Goal: Check status: Check status

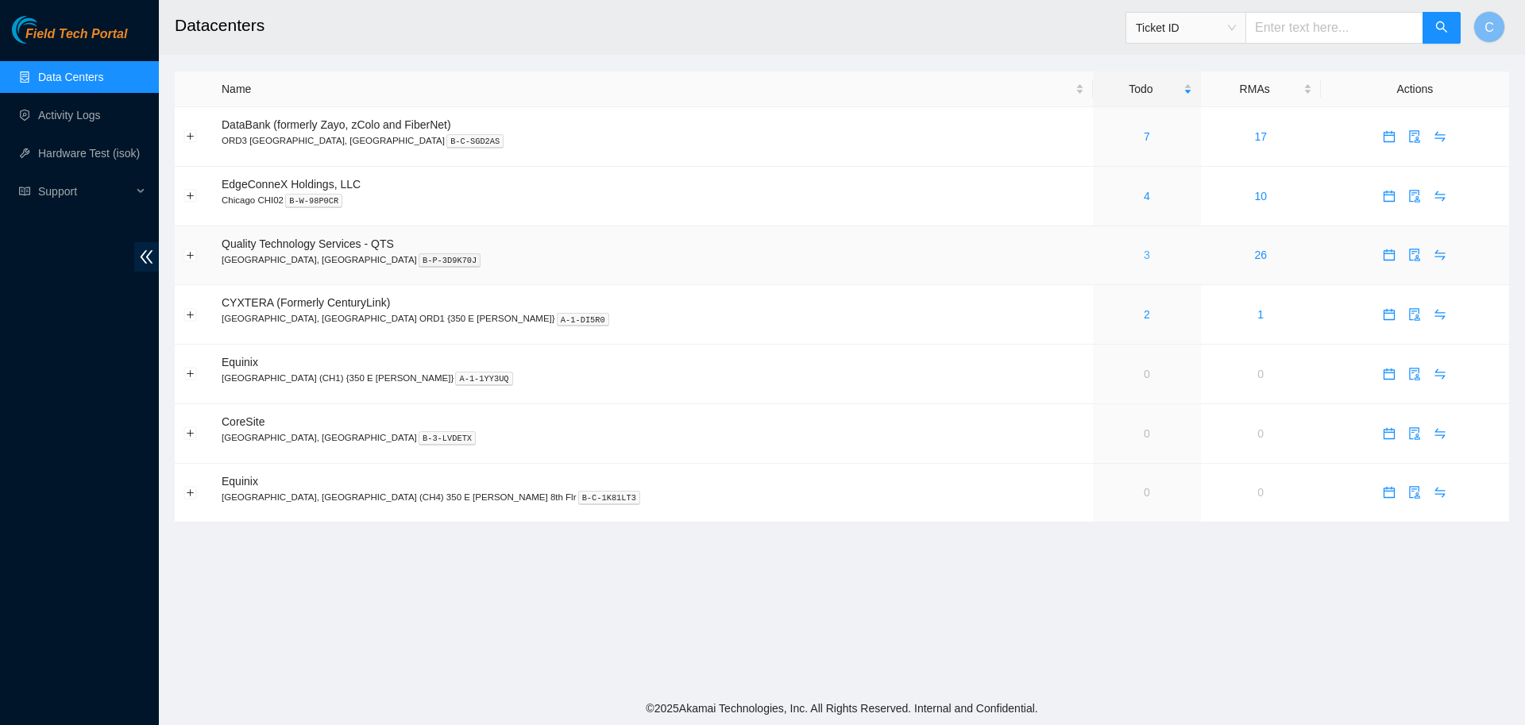
click at [1144, 260] on link "3" at bounding box center [1147, 255] width 6 height 13
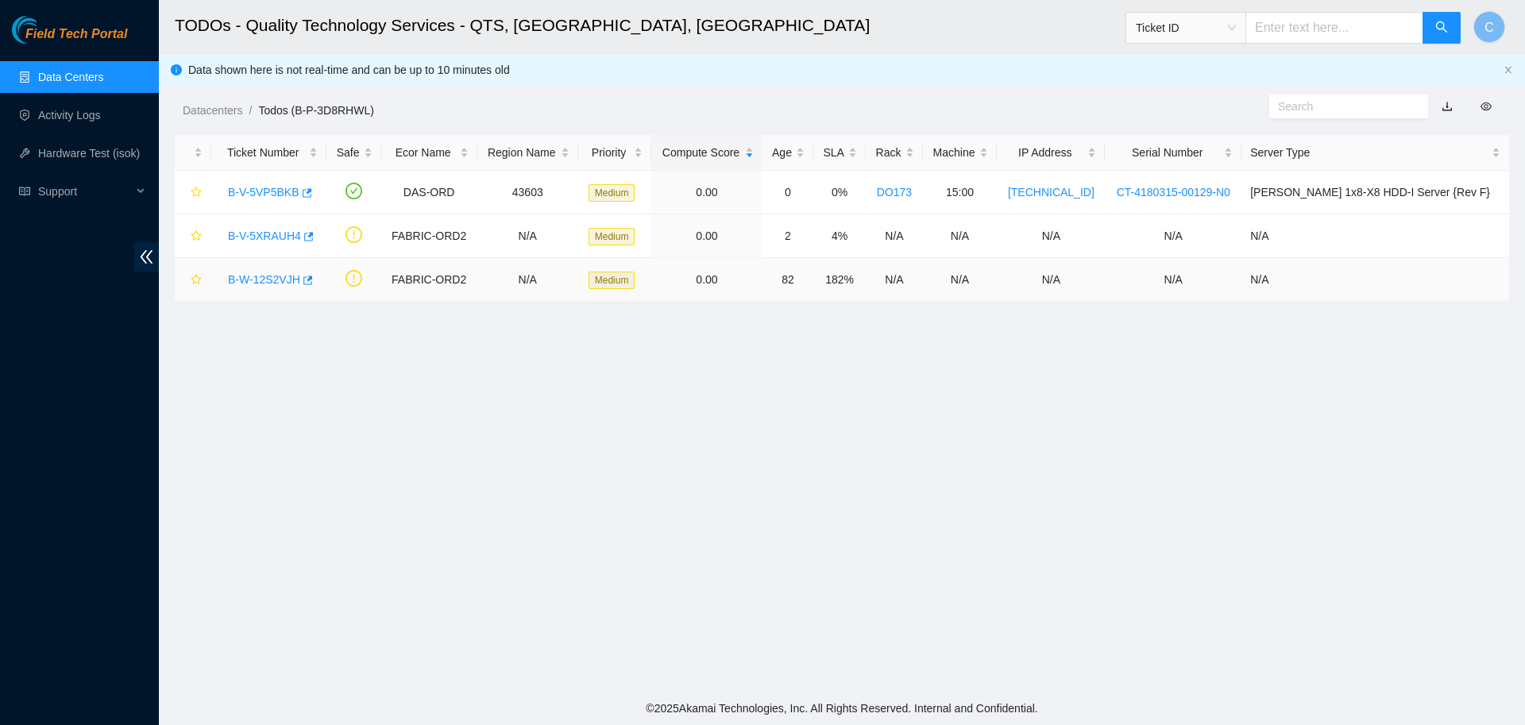
click at [254, 284] on link "B-W-12S2VJH" at bounding box center [264, 279] width 72 height 13
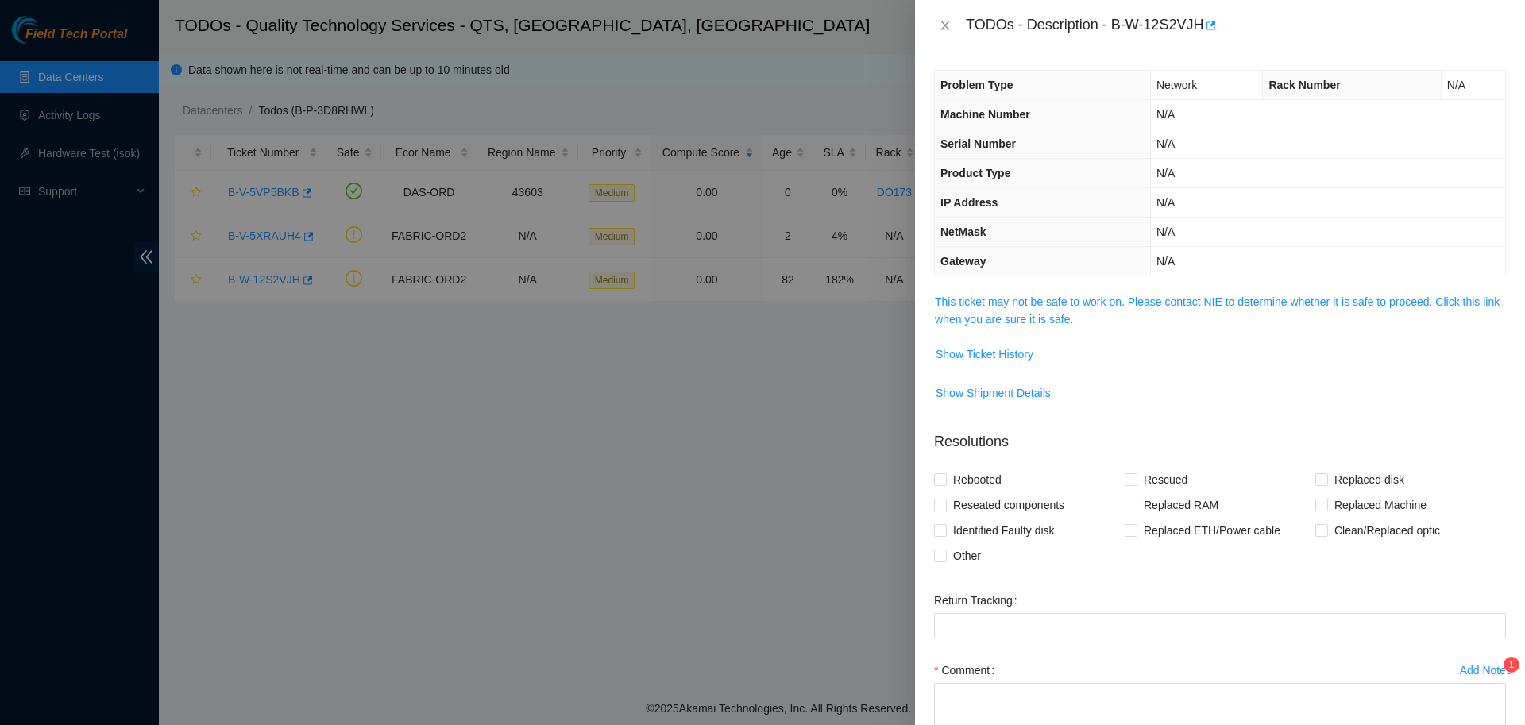
click at [1008, 310] on span "This ticket may not be safe to work on. Please contact NIE to determine whether…" at bounding box center [1220, 310] width 570 height 35
click at [1013, 320] on link "This ticket may not be safe to work on. Please contact NIE to determine whether…" at bounding box center [1217, 310] width 565 height 30
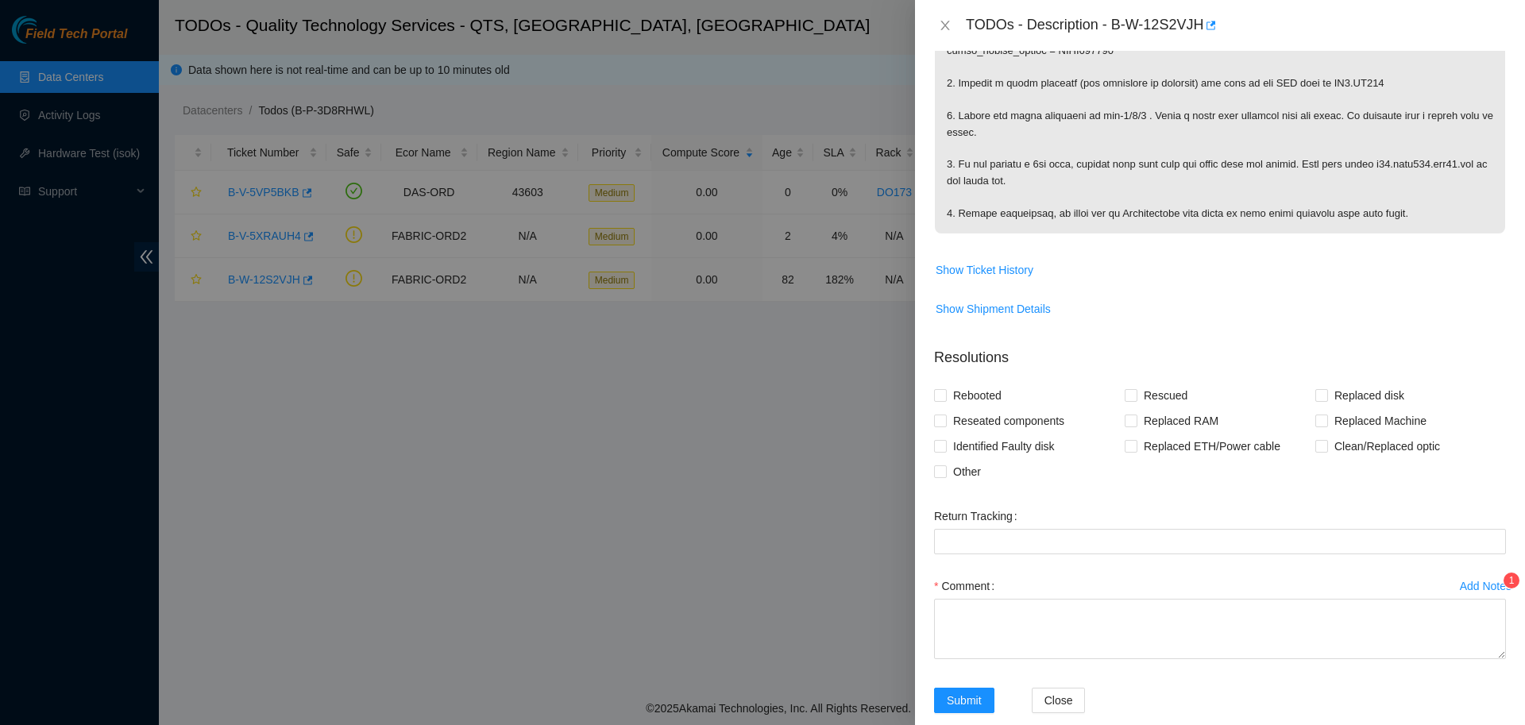
scroll to position [629, 0]
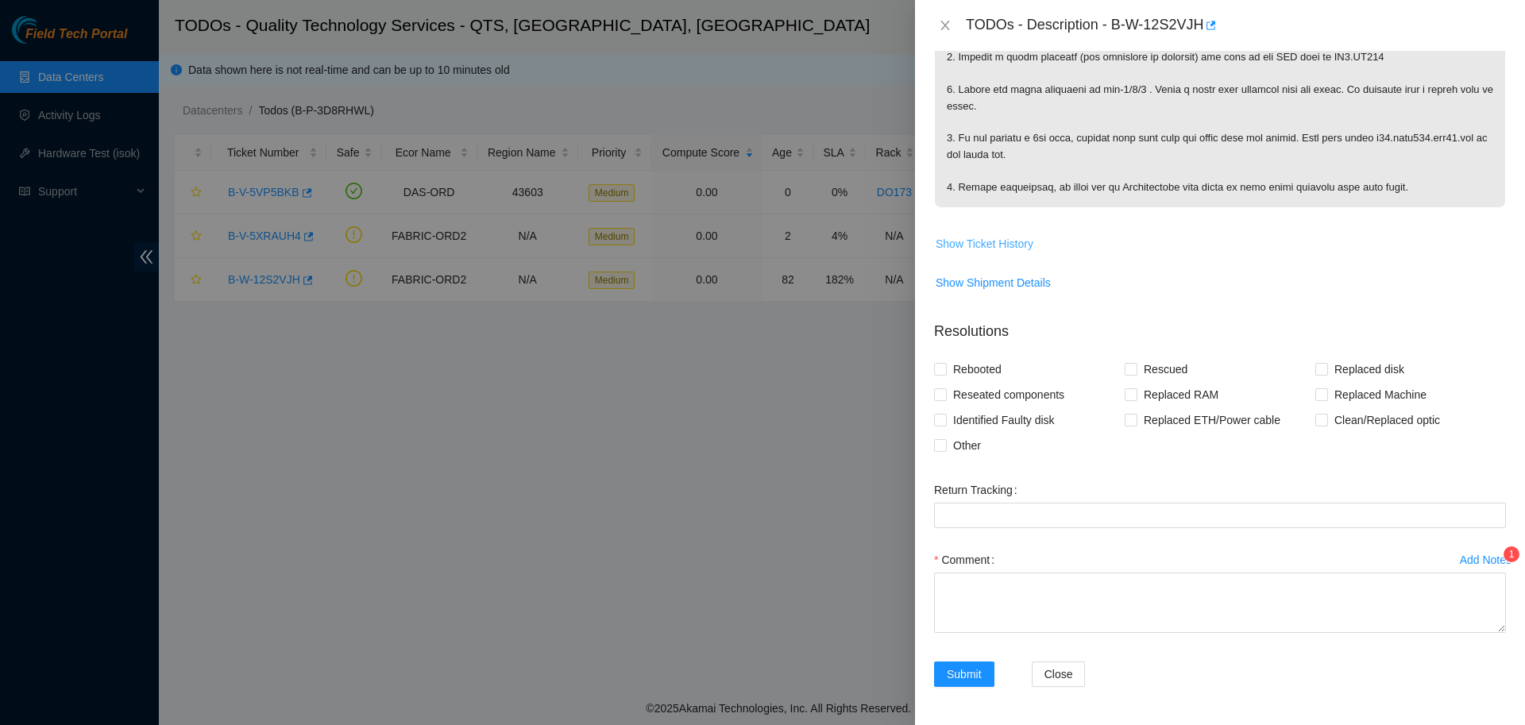
click at [990, 234] on button "Show Ticket History" at bounding box center [984, 243] width 99 height 25
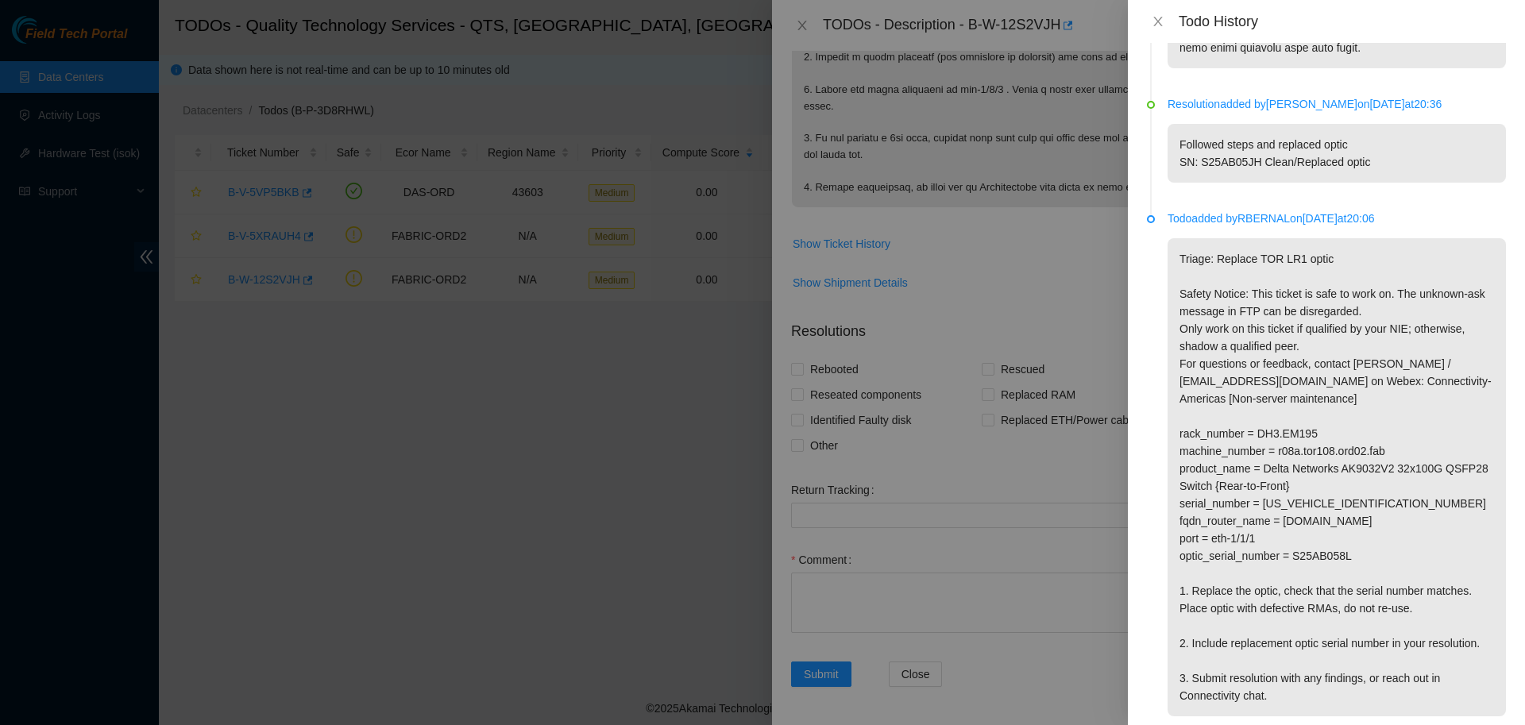
scroll to position [765, 0]
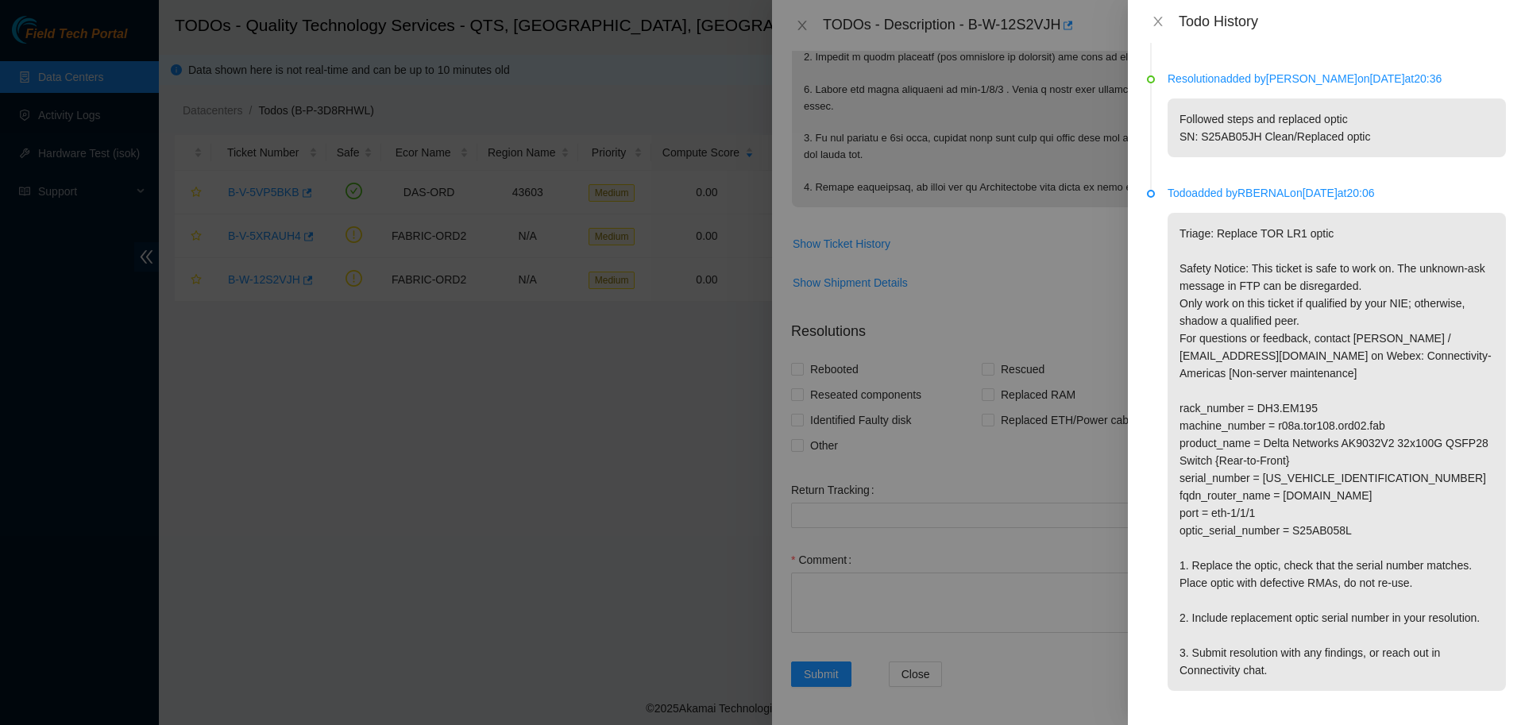
drag, startPoint x: 1244, startPoint y: 193, endPoint x: 1293, endPoint y: 196, distance: 49.3
click at [1293, 196] on p "Todo added by RBERNAL on [DATE] 20:06" at bounding box center [1337, 192] width 338 height 17
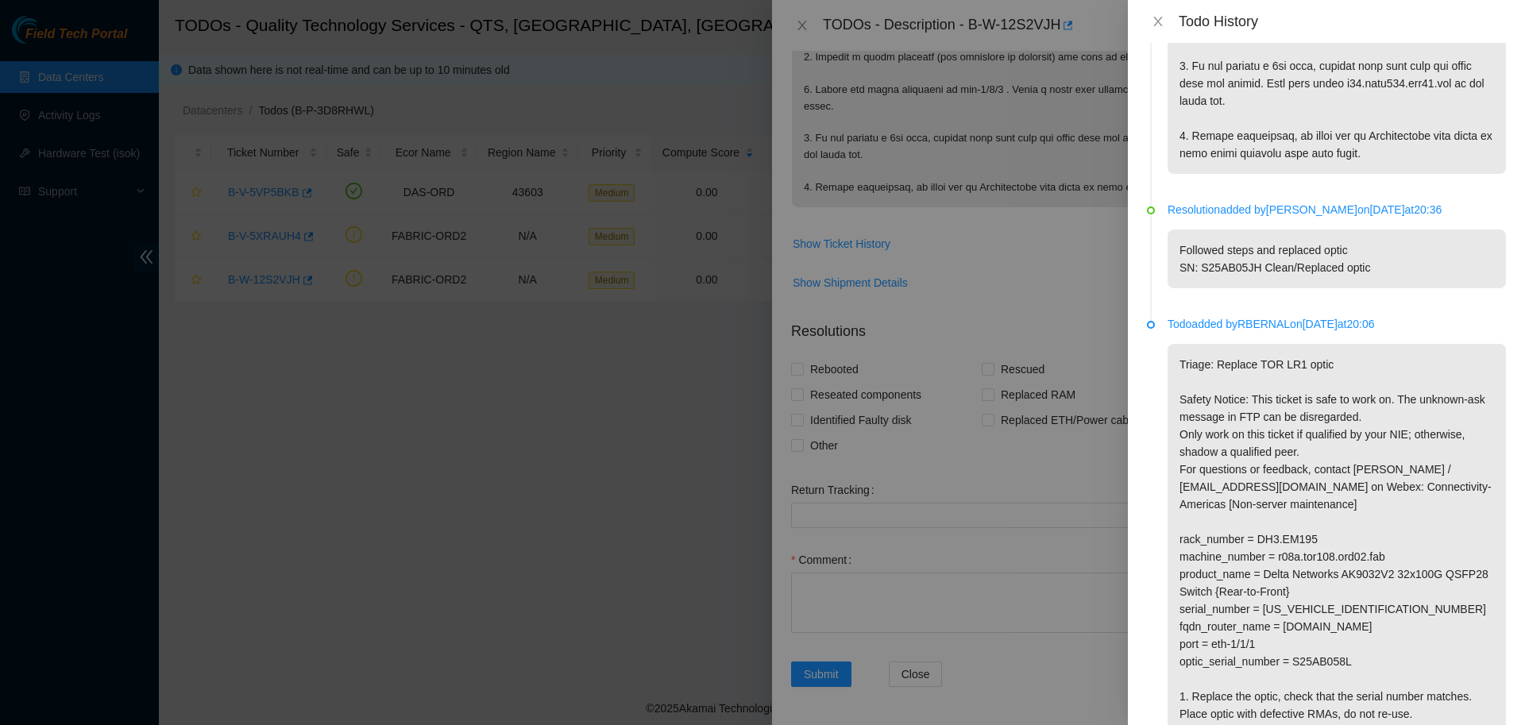
scroll to position [635, 0]
click at [1153, 20] on icon "close" at bounding box center [1158, 21] width 13 height 13
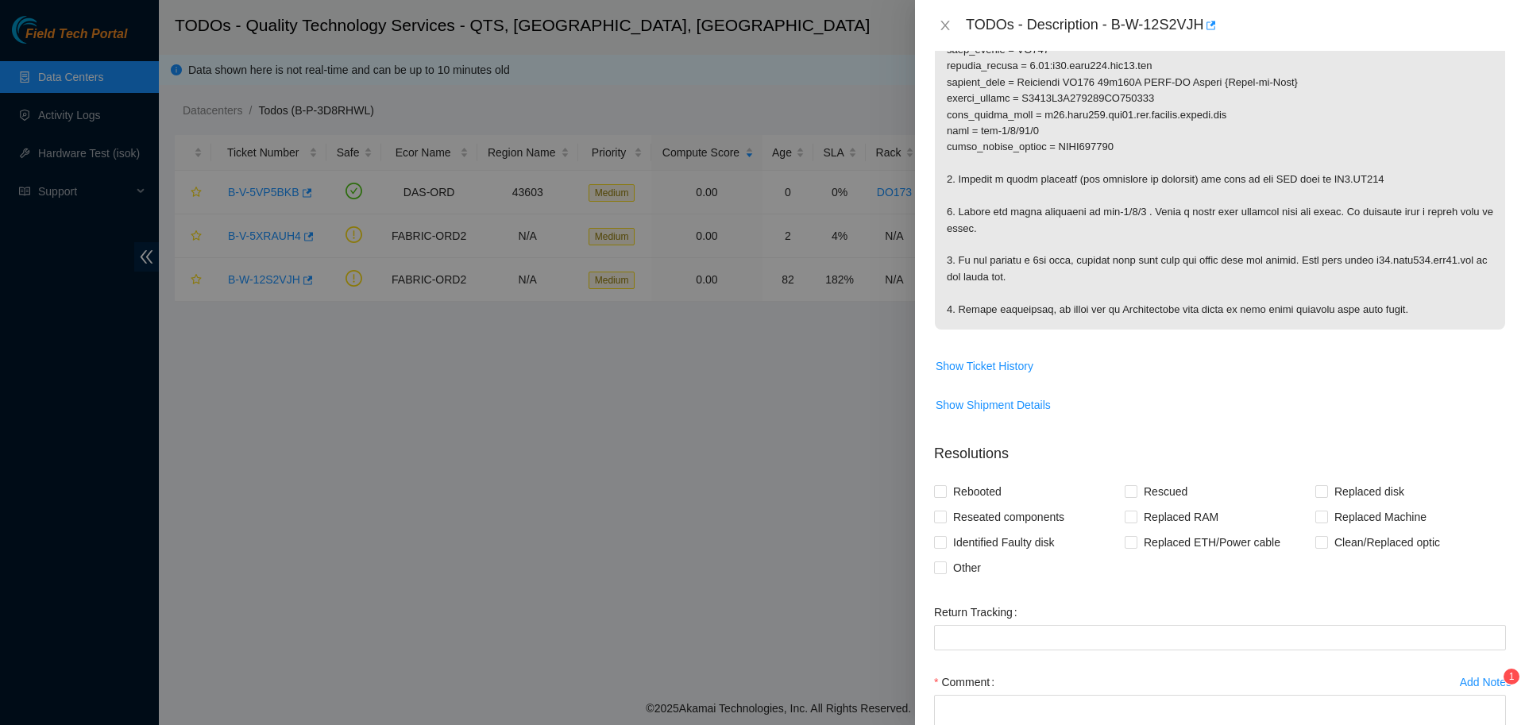
scroll to position [492, 0]
click at [990, 373] on span "Show Ticket History" at bounding box center [985, 364] width 98 height 17
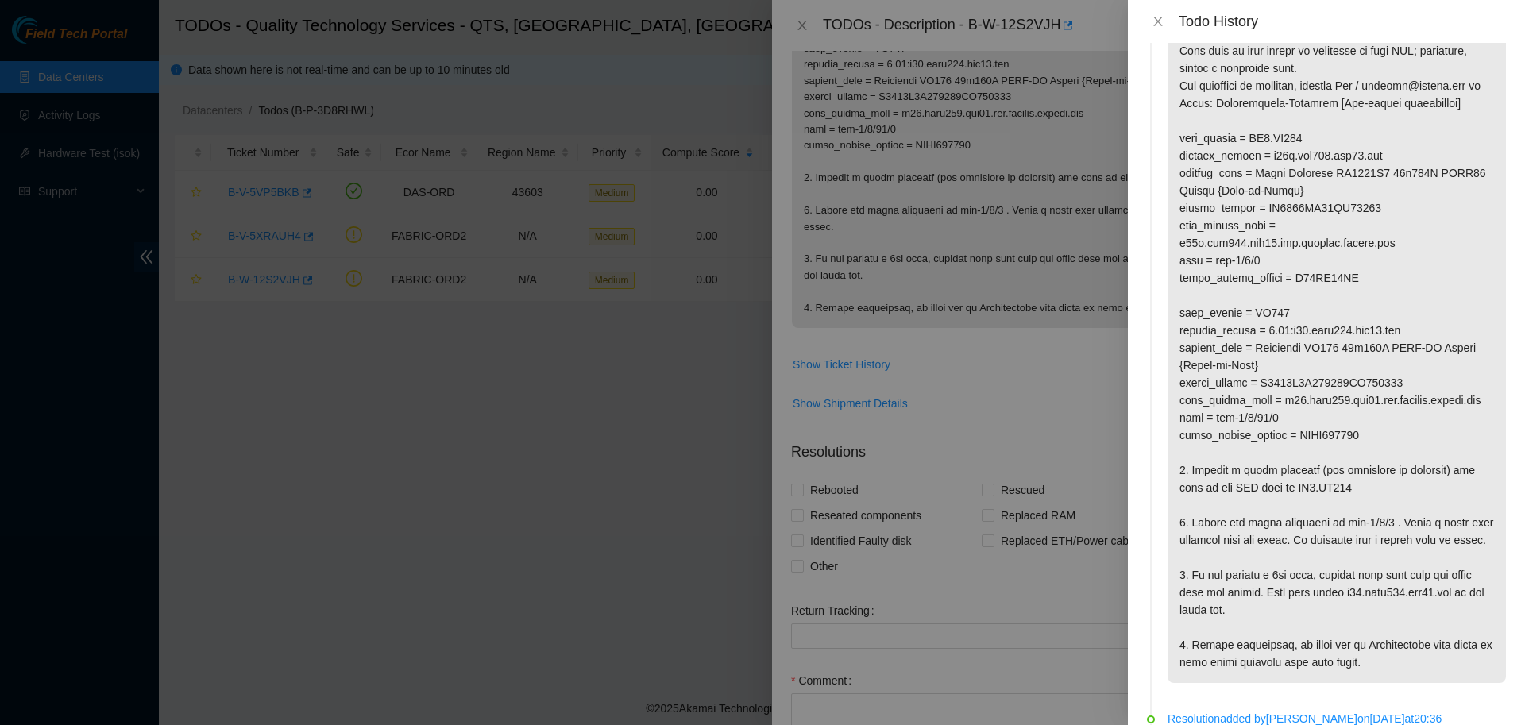
scroll to position [52, 0]
